Goal: Information Seeking & Learning: Learn about a topic

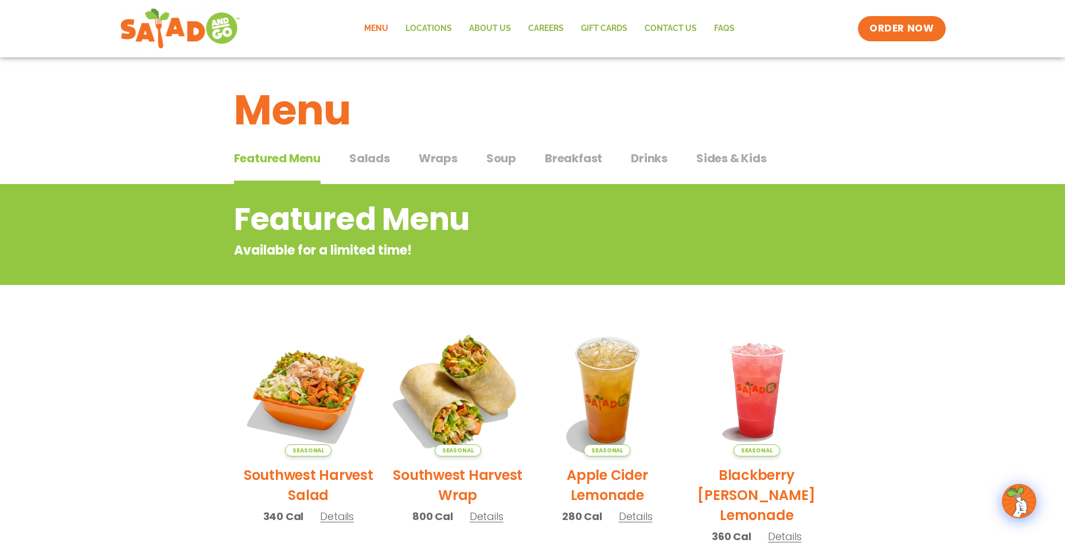
click at [469, 399] on img at bounding box center [457, 390] width 155 height 155
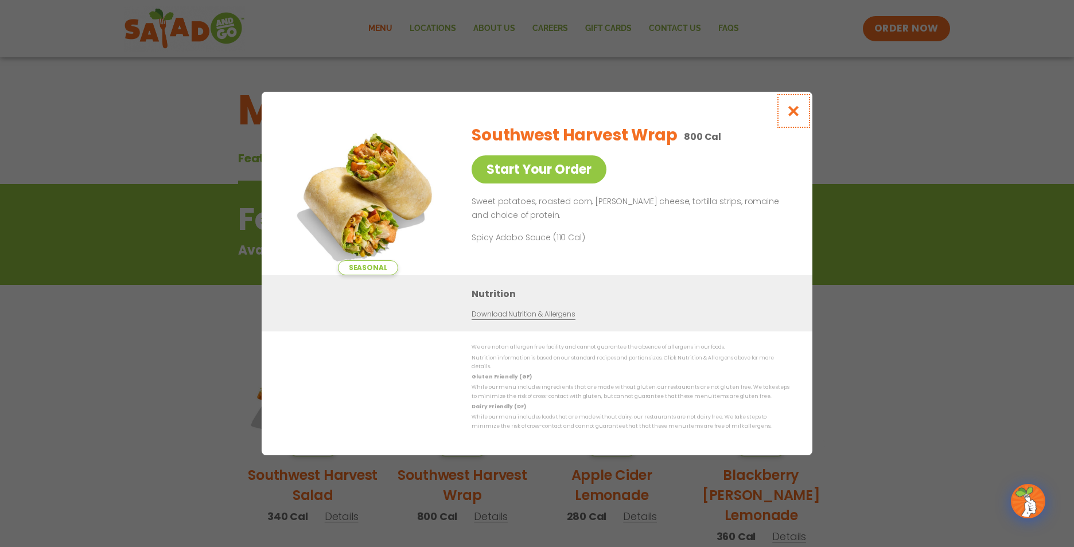
click at [797, 115] on icon "Close modal" at bounding box center [794, 111] width 14 height 12
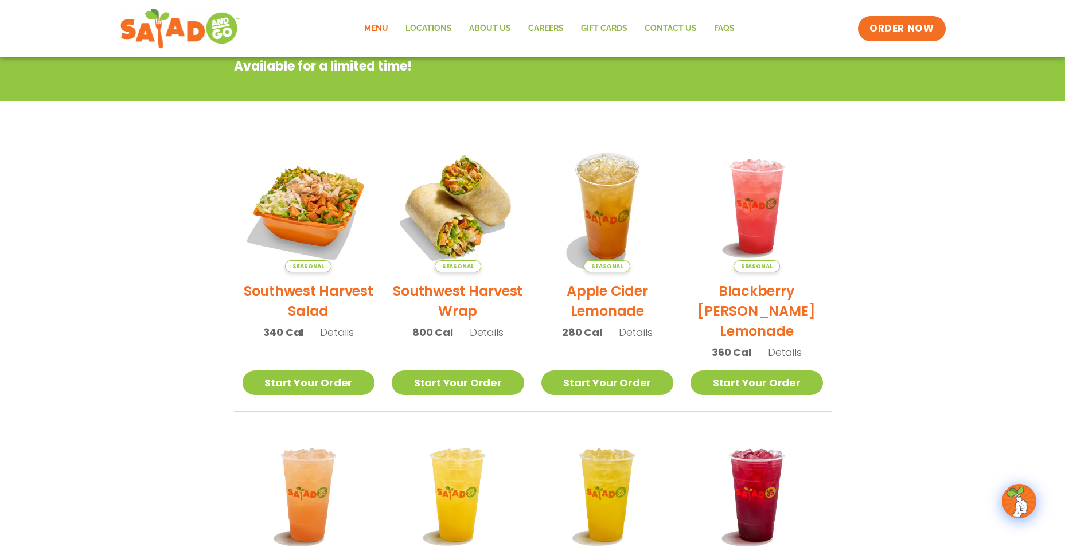
scroll to position [69, 0]
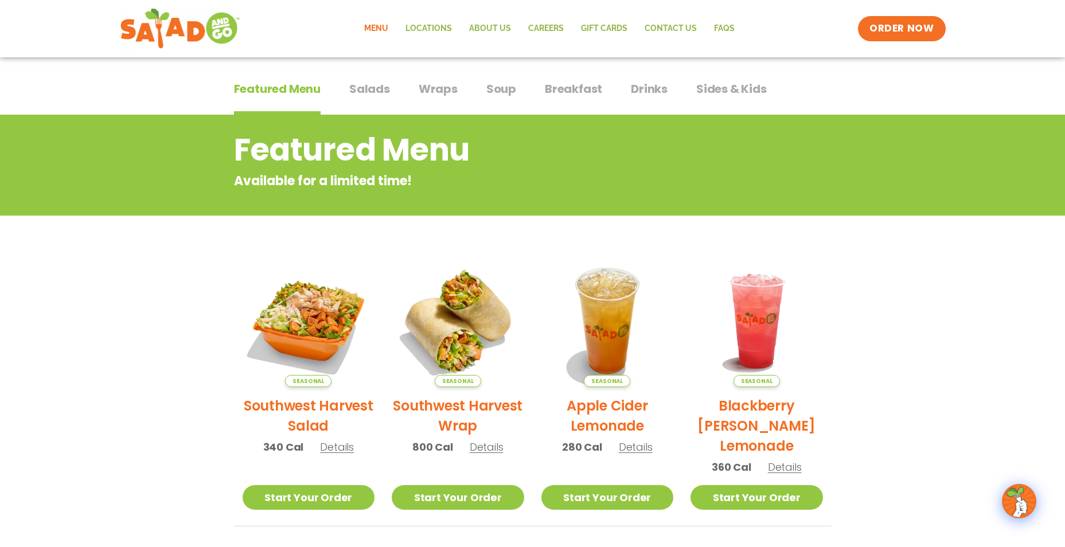
click at [423, 85] on span "Wraps" at bounding box center [438, 88] width 39 height 17
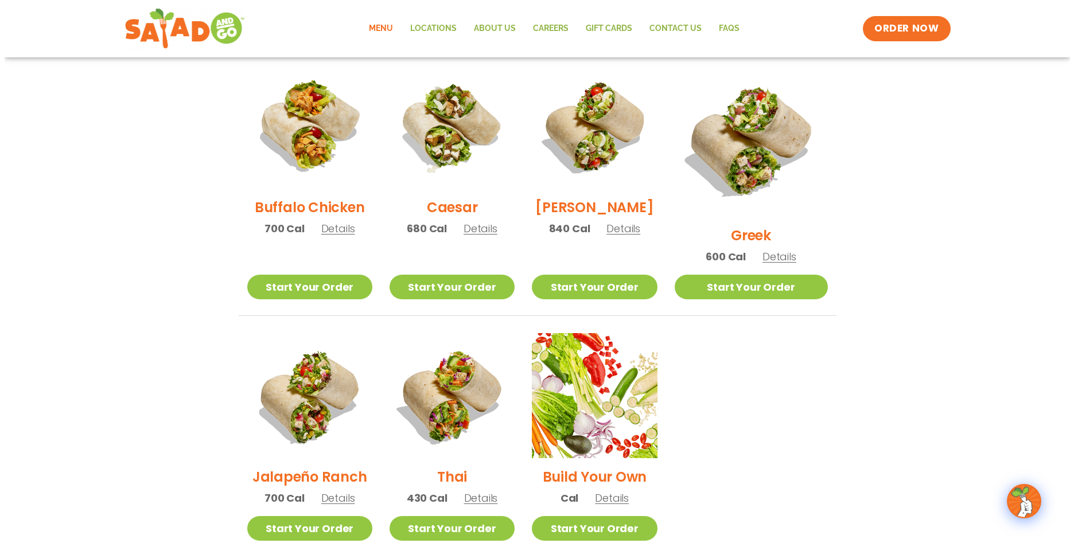
scroll to position [643, 0]
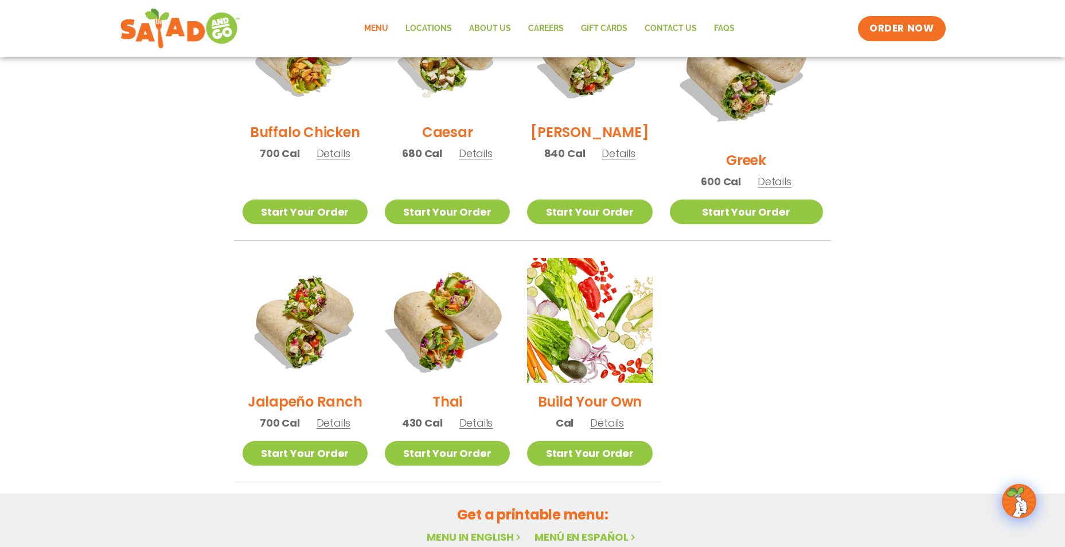
click at [448, 299] on img at bounding box center [447, 320] width 147 height 147
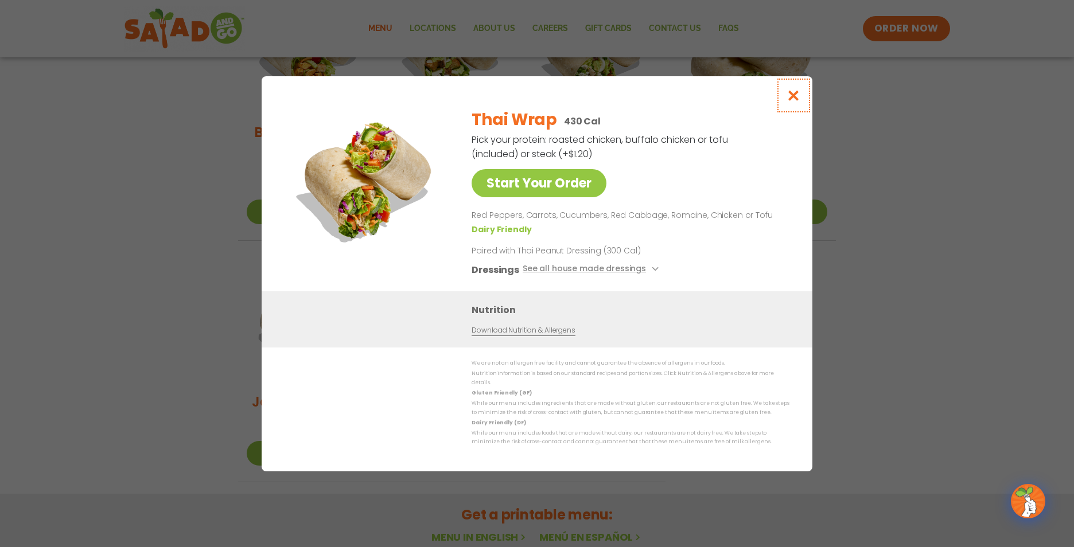
click at [795, 102] on icon "Close modal" at bounding box center [794, 95] width 14 height 12
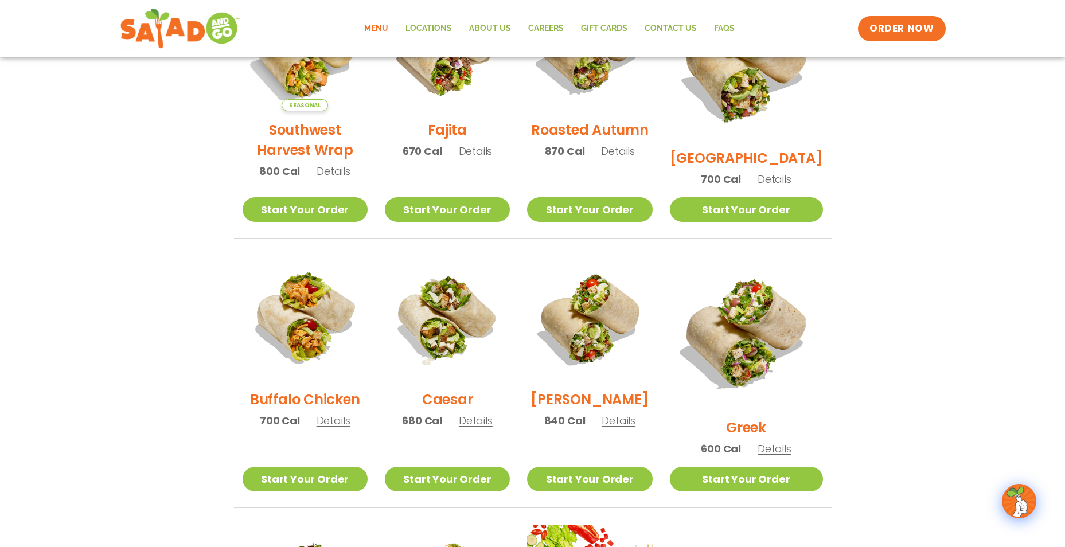
scroll to position [277, 0]
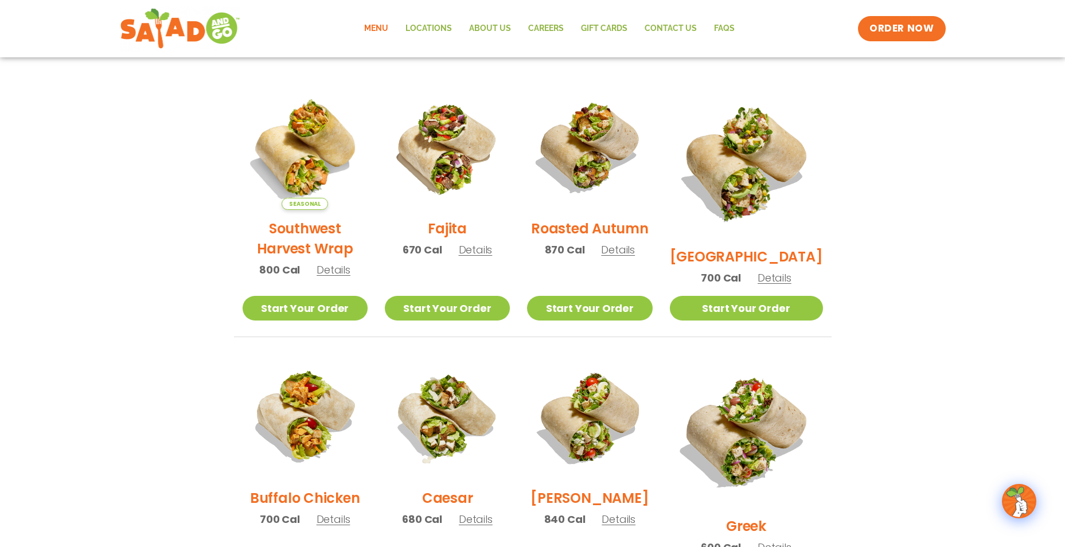
click at [299, 230] on h2 "Southwest Harvest Wrap" at bounding box center [305, 239] width 125 height 40
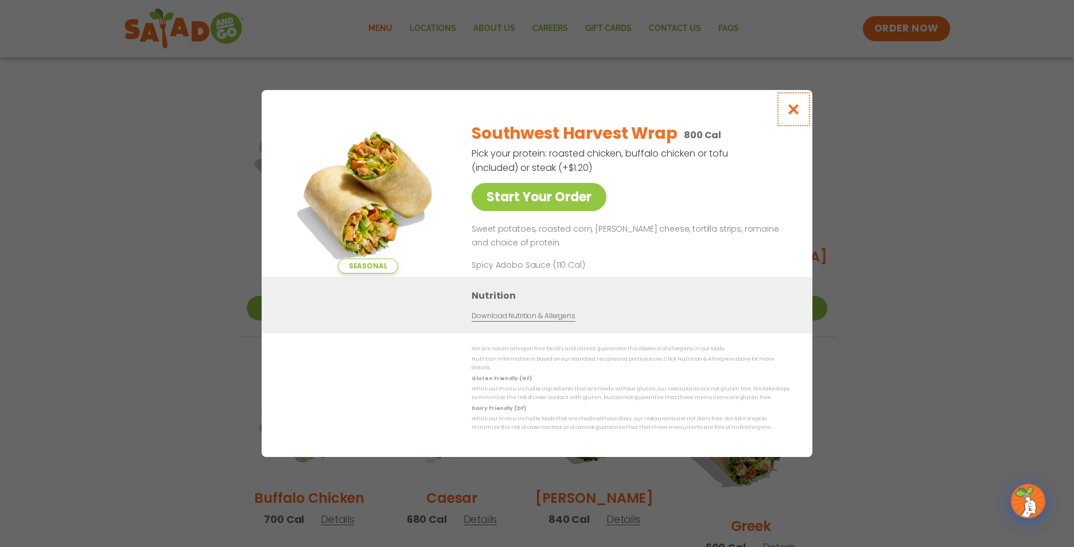
click at [789, 115] on icon "Close modal" at bounding box center [794, 109] width 14 height 12
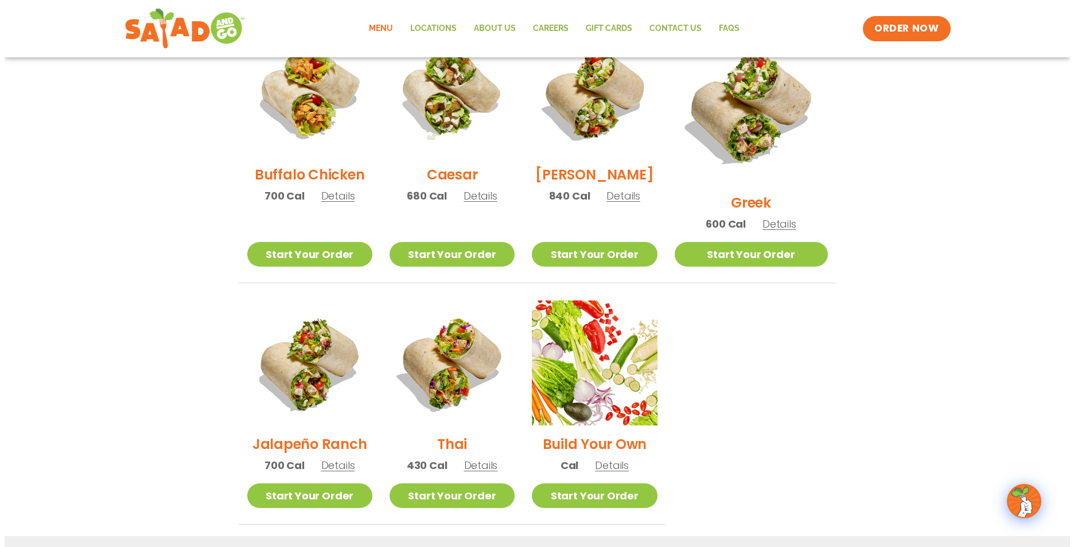
scroll to position [621, 0]
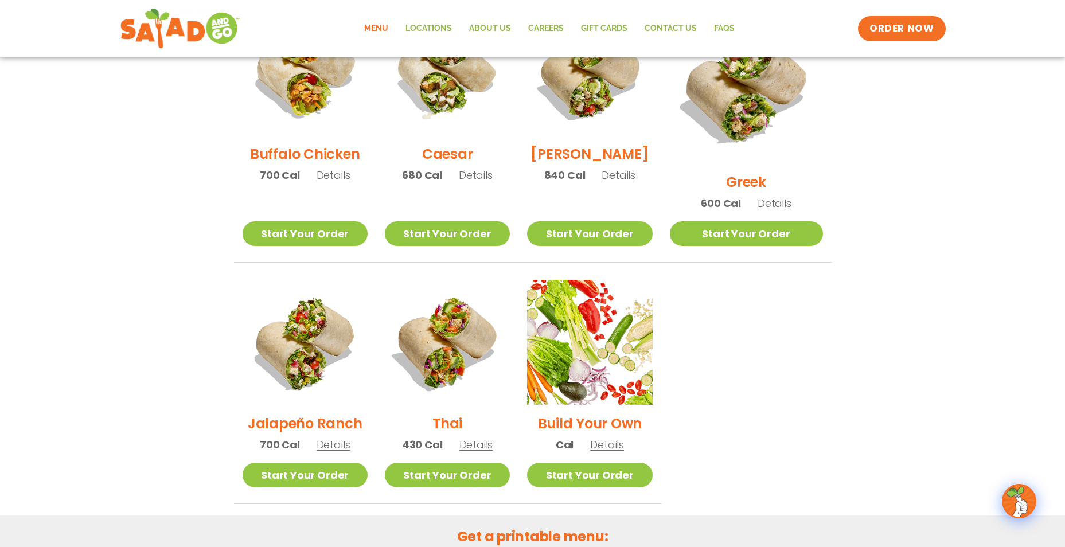
click at [488, 438] on span "Details" at bounding box center [477, 445] width 34 height 14
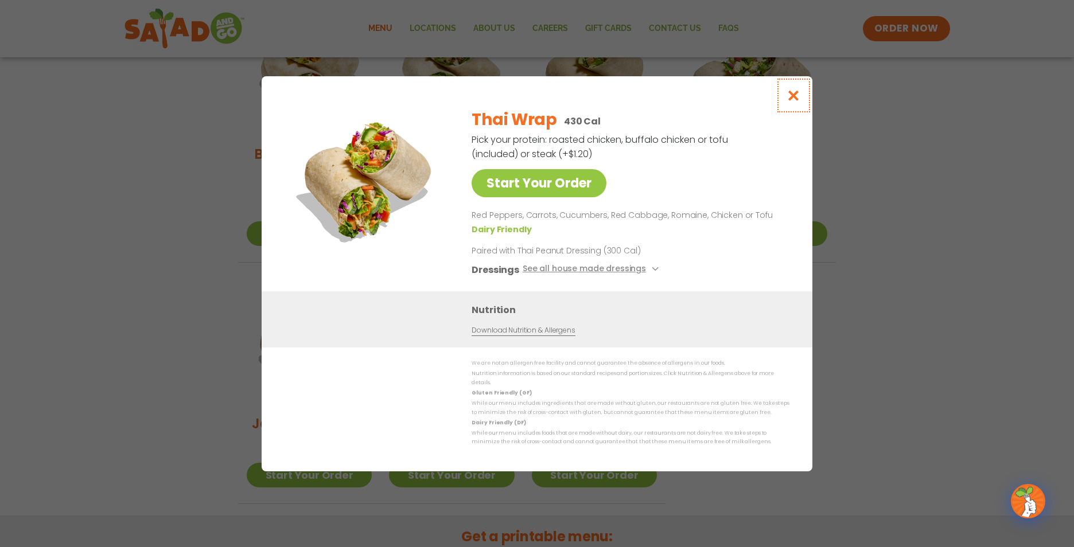
click at [796, 99] on icon "Close modal" at bounding box center [794, 95] width 14 height 12
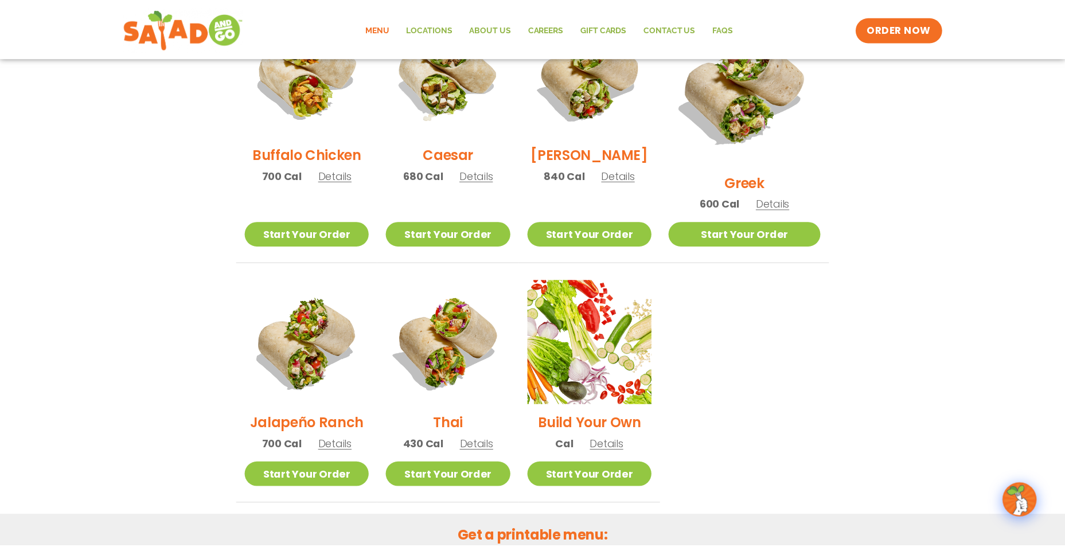
scroll to position [564, 0]
